Goal: Check status: Check status

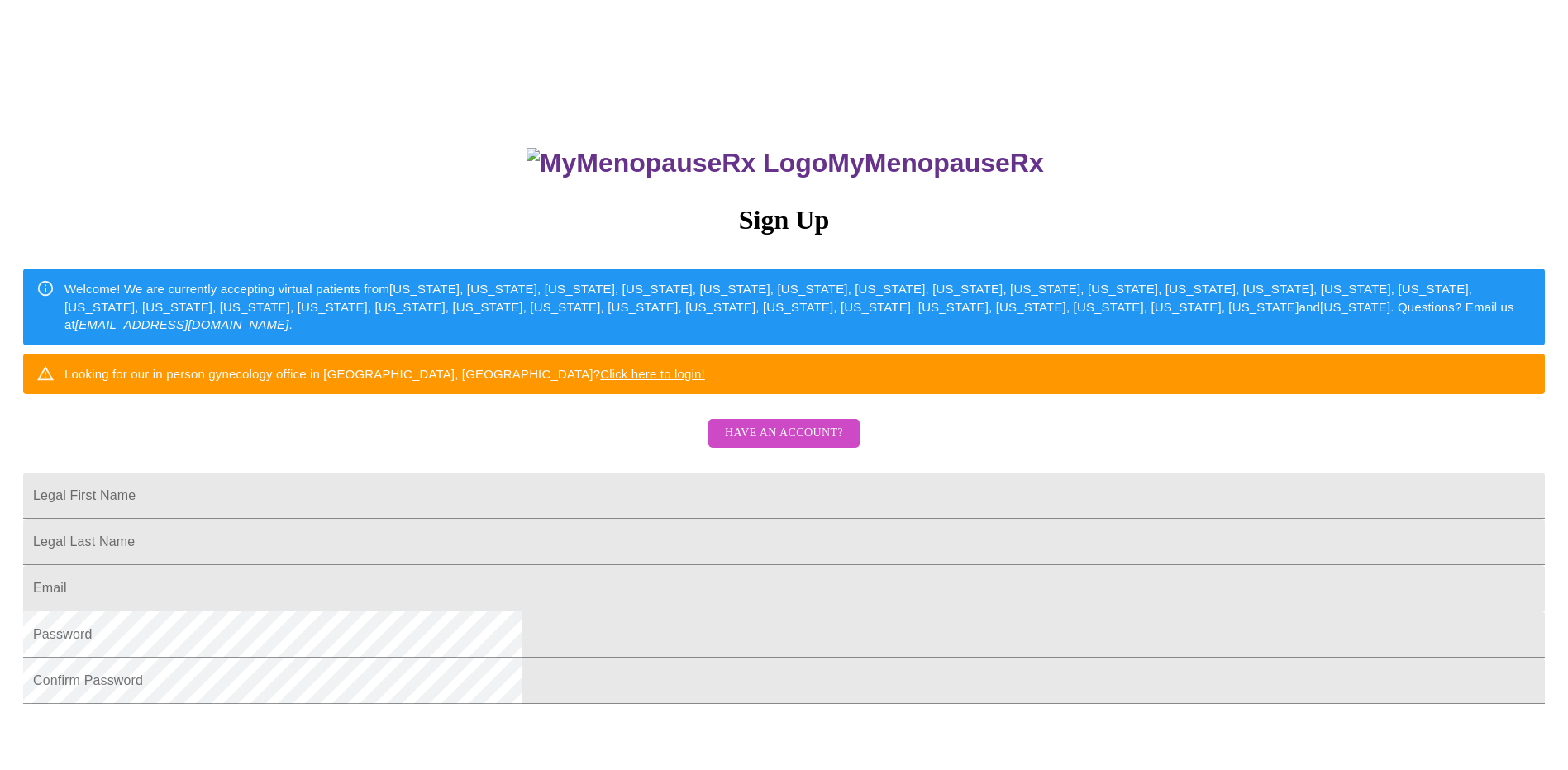
scroll to position [28, 0]
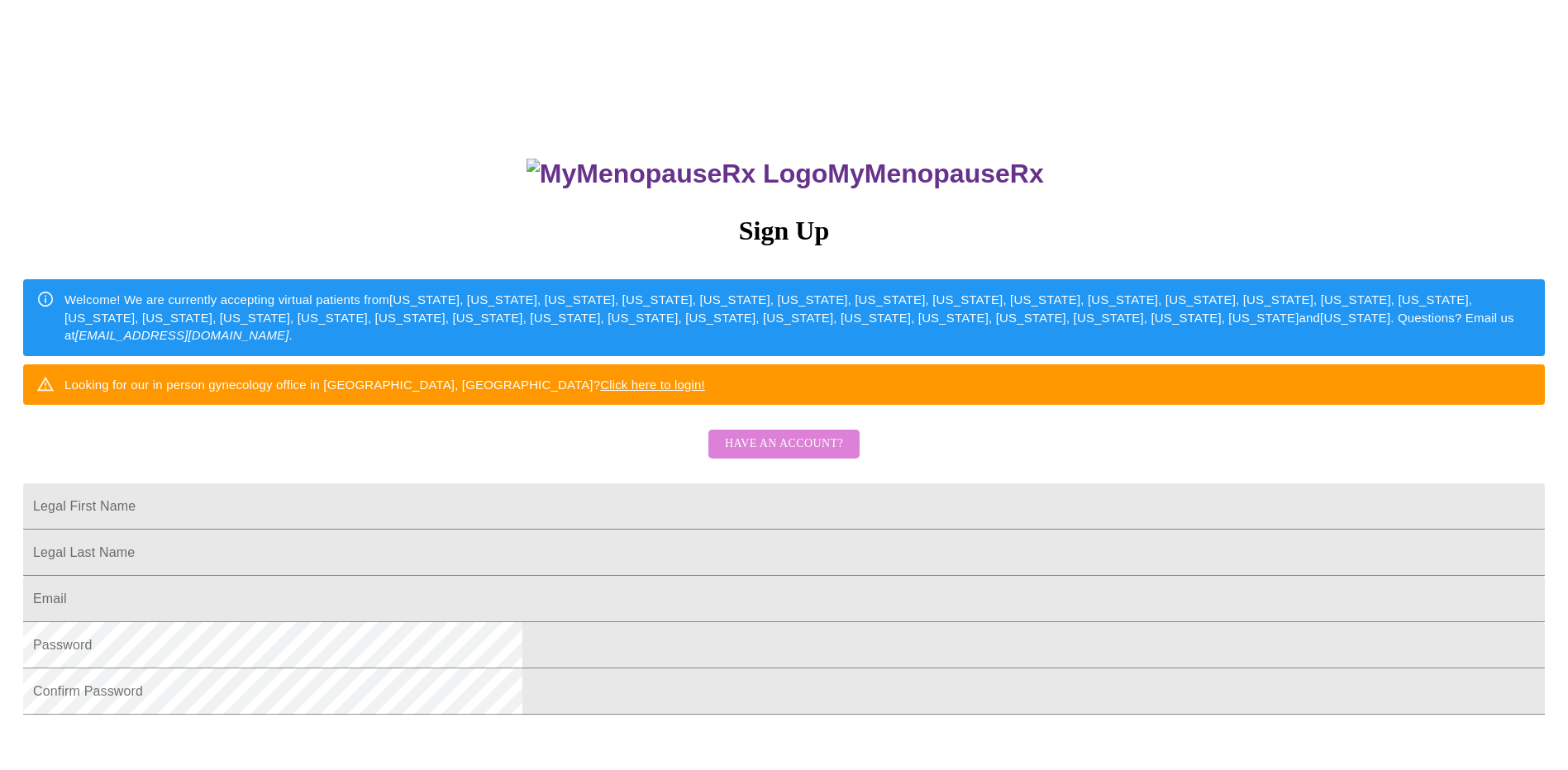
click at [824, 454] on span "Have an account?" at bounding box center [784, 443] width 119 height 21
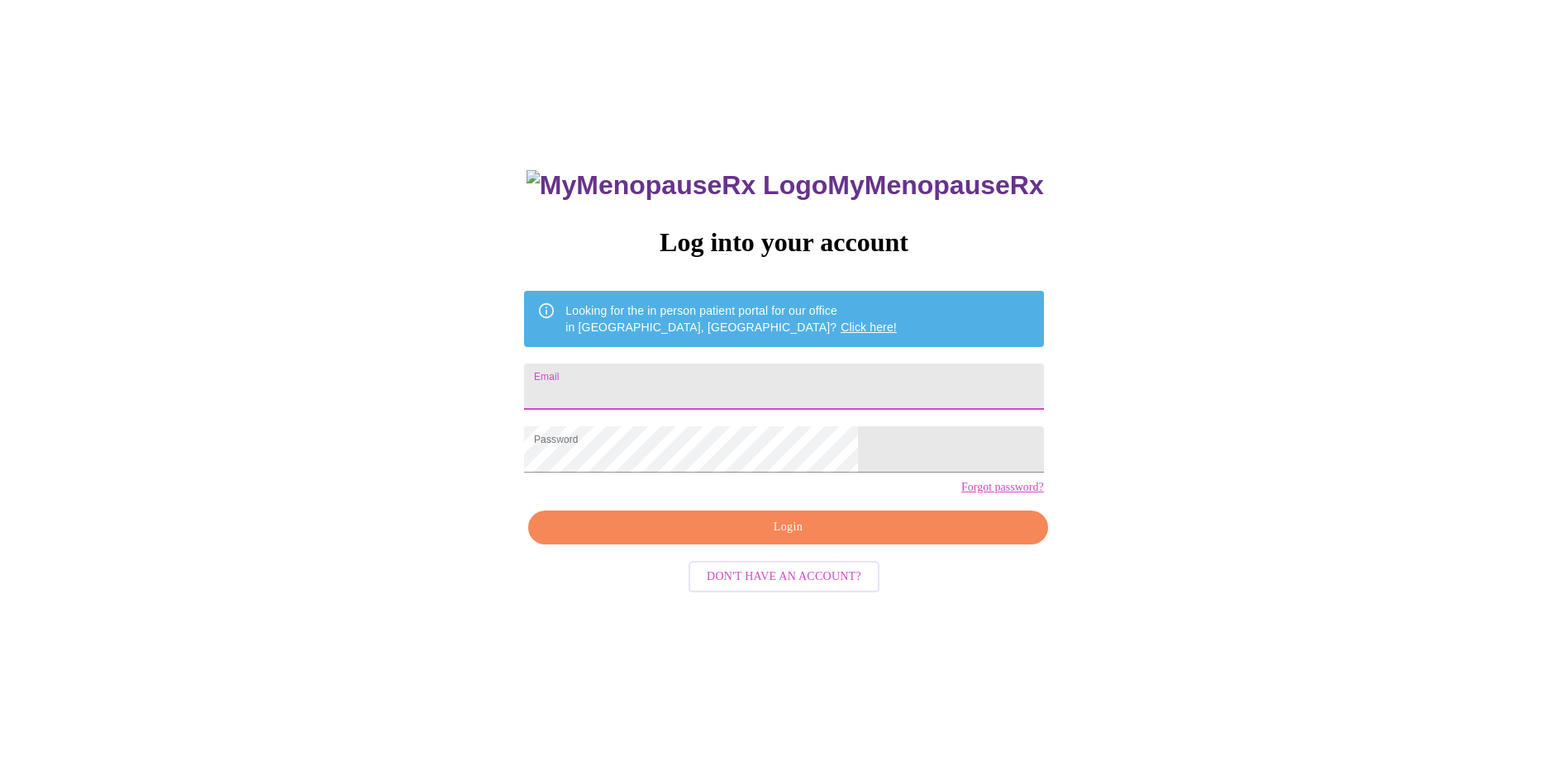
click at [762, 387] on input "Email" at bounding box center [784, 387] width 519 height 46
type input "[EMAIL_ADDRESS][DOMAIN_NAME]"
click at [789, 538] on span "Login" at bounding box center [788, 527] width 481 height 21
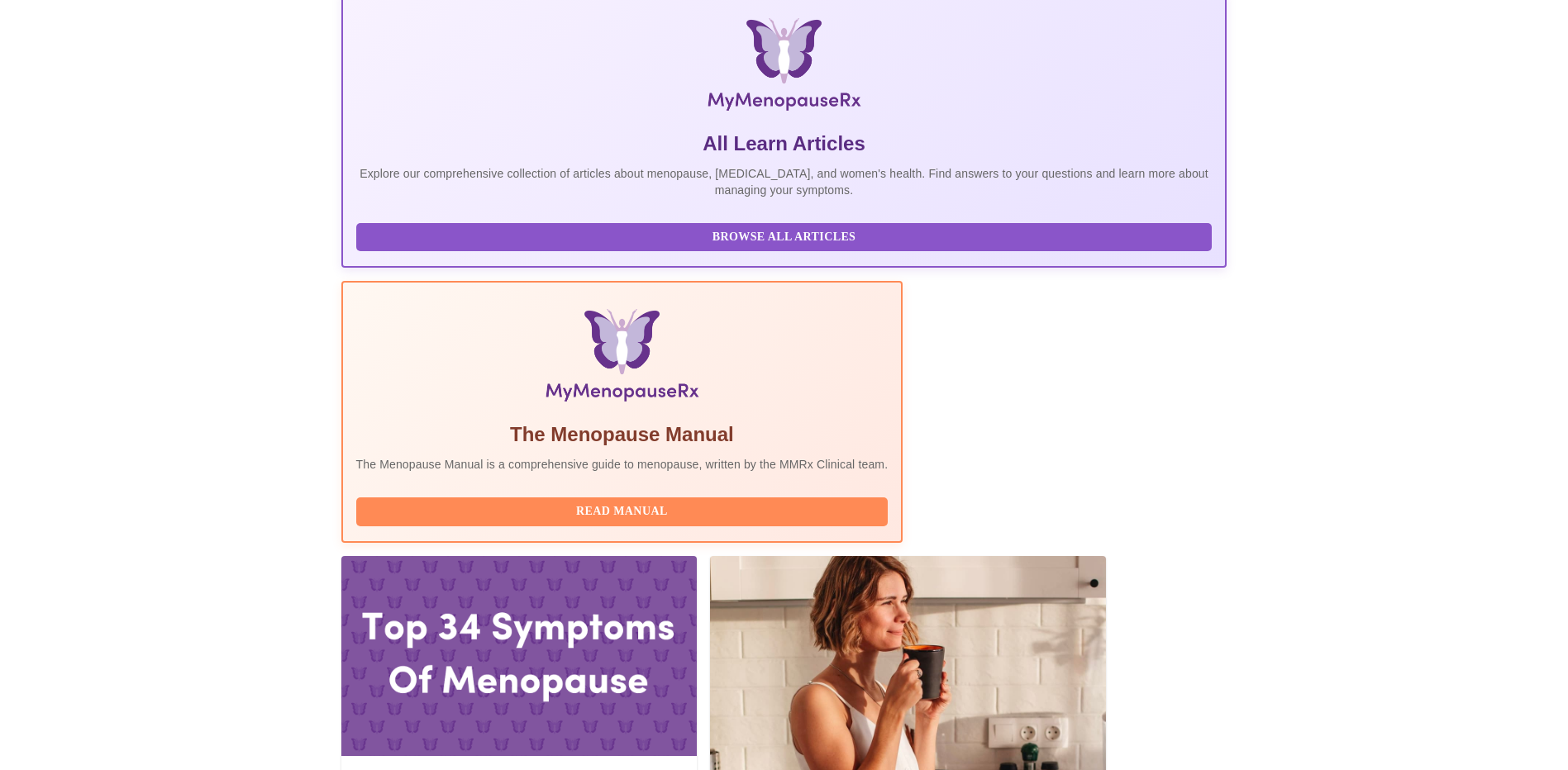
scroll to position [413, 0]
